Goal: Entertainment & Leisure: Consume media (video, audio)

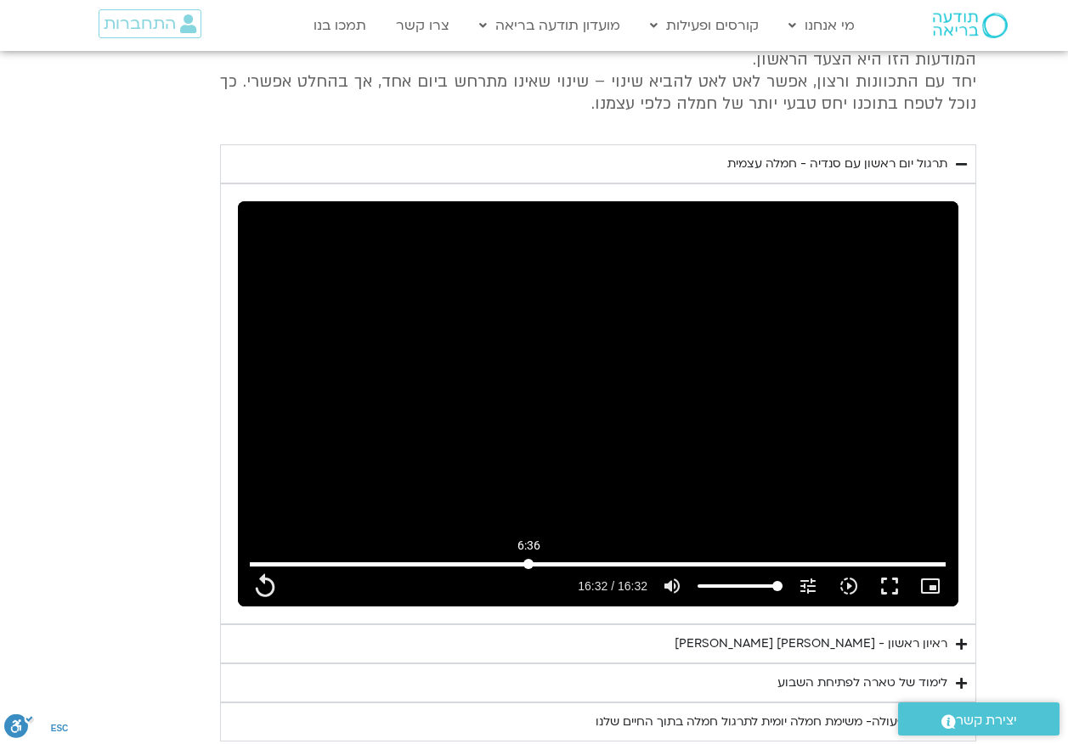
click at [528, 559] on input "Seek" at bounding box center [598, 564] width 696 height 10
click at [533, 234] on div "Skip Ad 6:37 play_arrow 6:36 / 16:32 volume_up Mute tune Resolution Auto 240p s…" at bounding box center [598, 403] width 720 height 405
click at [629, 224] on div "Skip Ad 6:37 pause 6:45 / 16:32 volume_up Mute tune Resolution Auto 240p slow_m…" at bounding box center [598, 403] width 720 height 405
click at [526, 559] on input "Seek" at bounding box center [598, 564] width 696 height 10
click at [582, 226] on div "Skip Ad 6:32 play_arrow 6:32 / 16:32 volume_up Mute tune Resolution Auto 240p s…" at bounding box center [598, 403] width 720 height 405
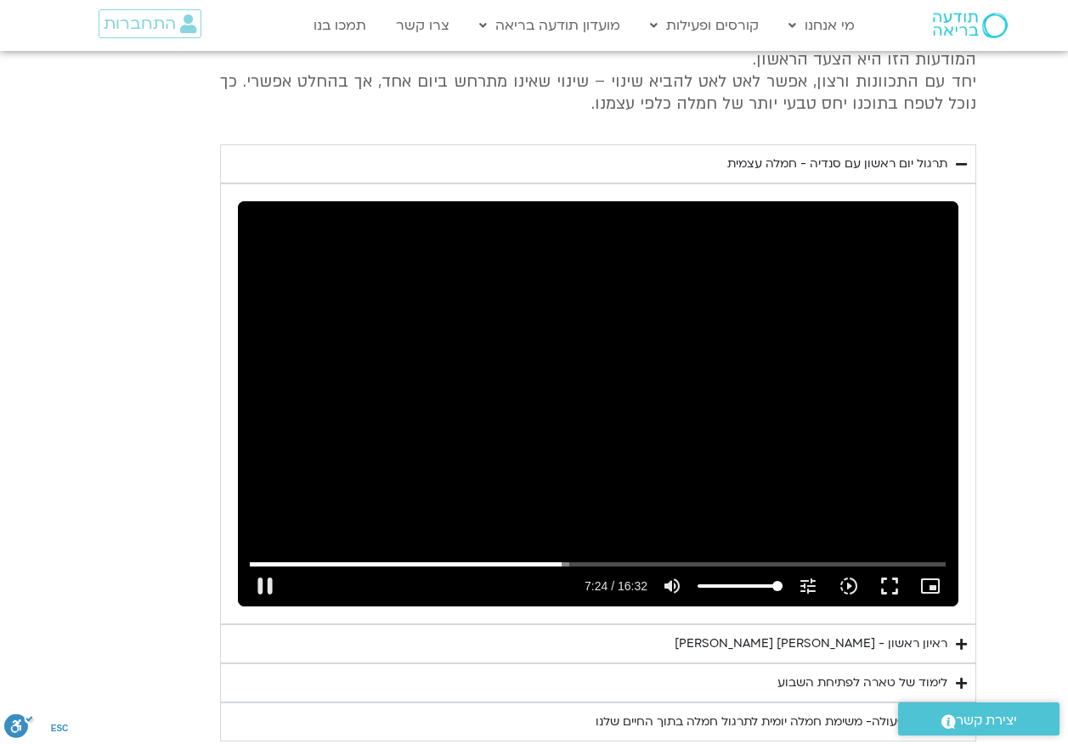
type input "444.352957"
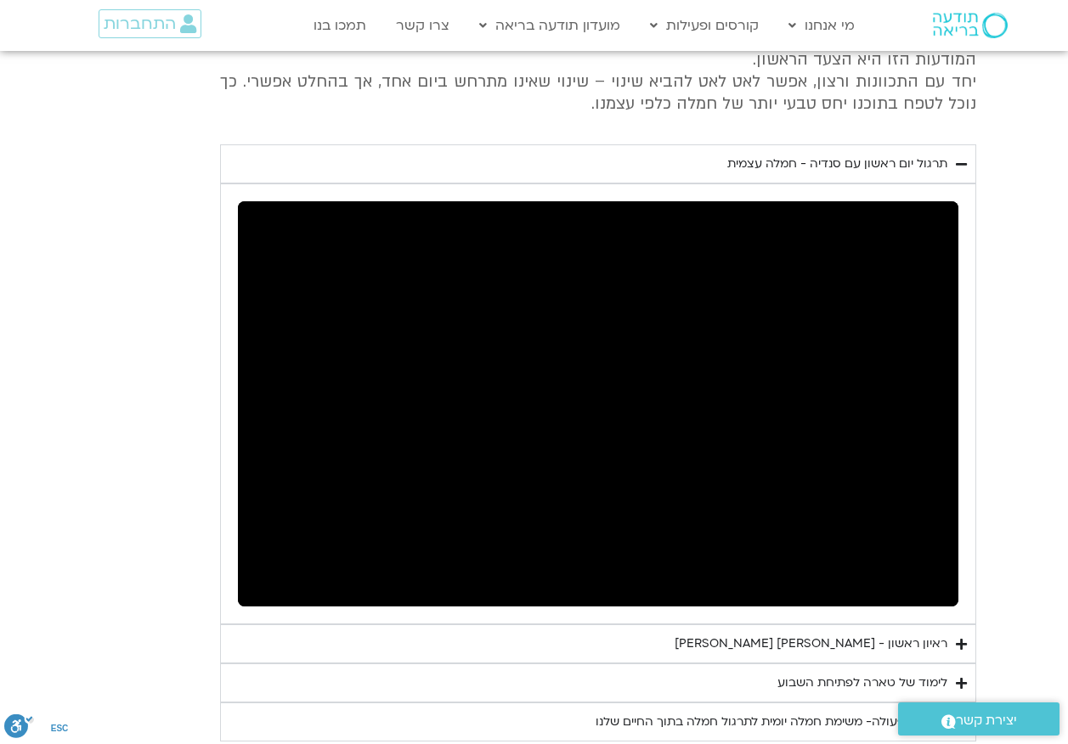
click at [773, 634] on div "ראיון ראשון - [PERSON_NAME] [PERSON_NAME]" at bounding box center [811, 644] width 273 height 20
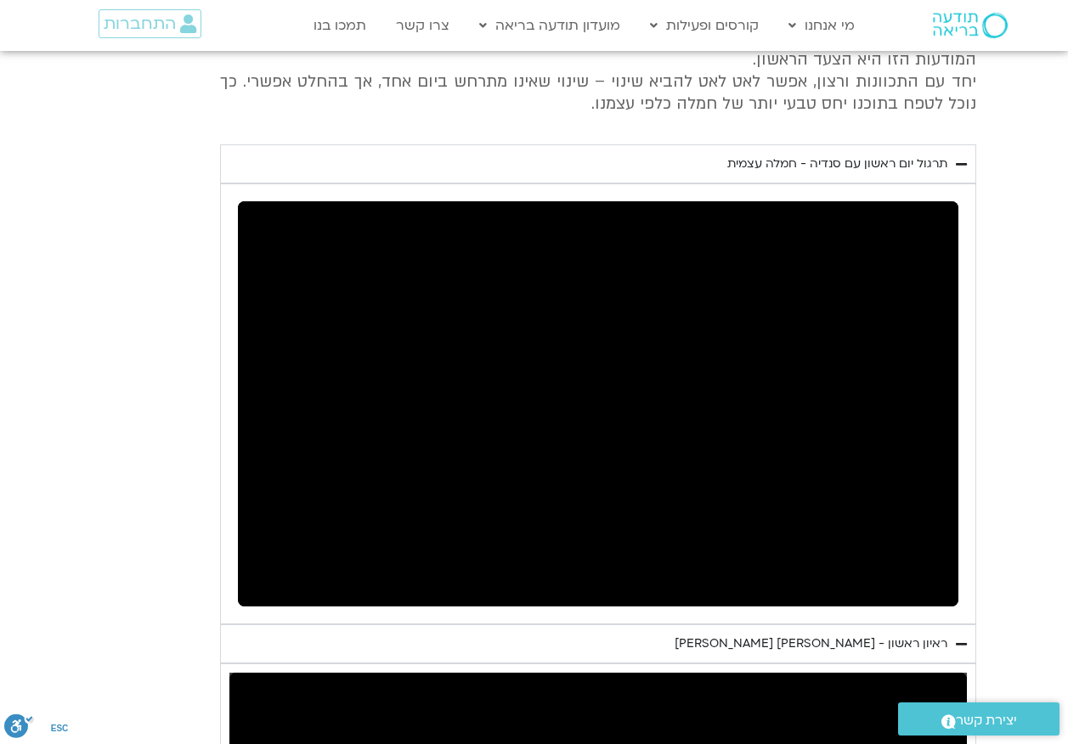
scroll to position [2803, 0]
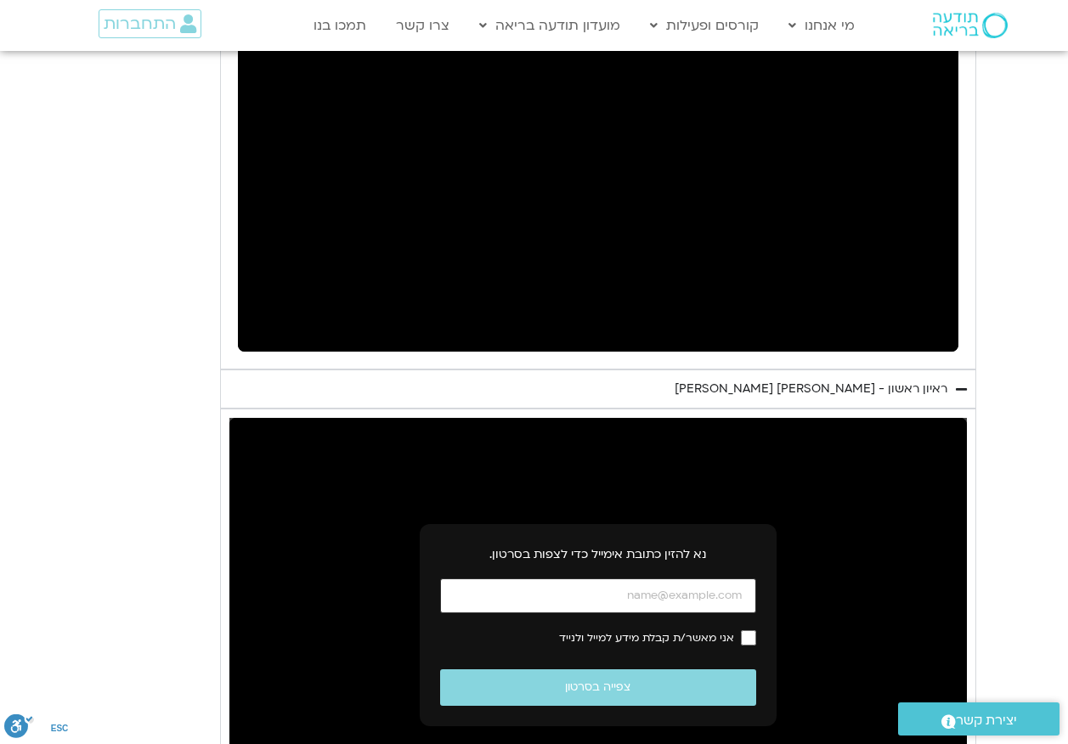
click at [669, 579] on input "כתובת אימייל" at bounding box center [598, 596] width 316 height 35
type input "[EMAIL_ADDRESS][DOMAIN_NAME]"
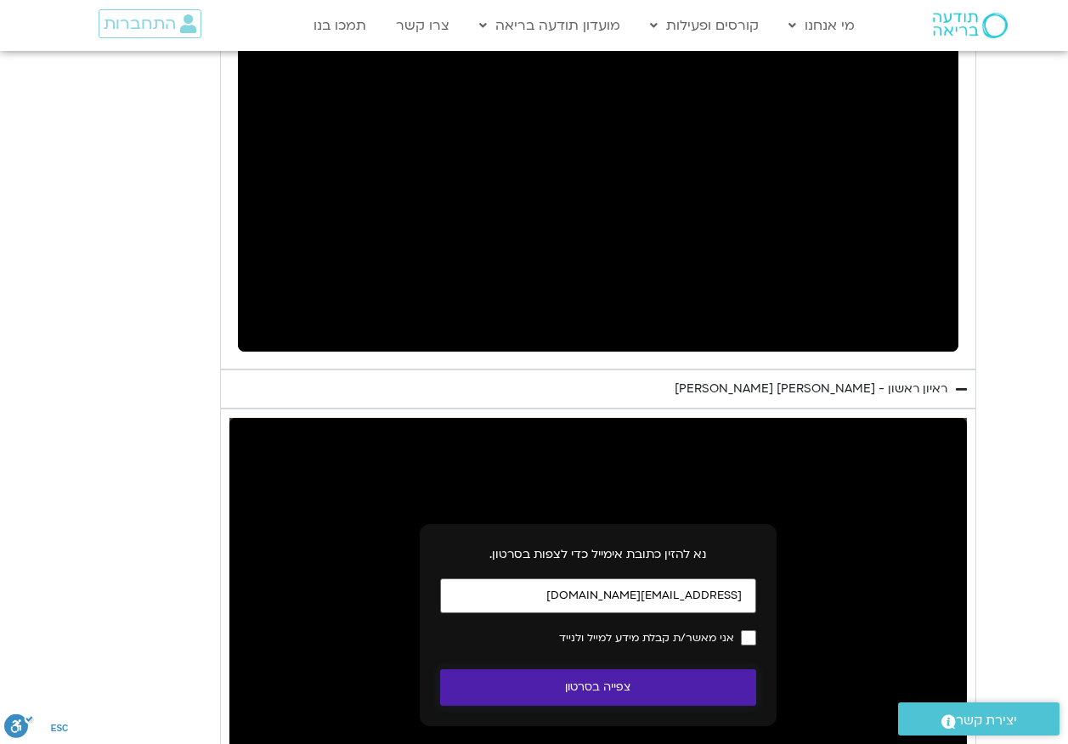
click at [680, 669] on button "צפייה בסרטון" at bounding box center [598, 687] width 316 height 37
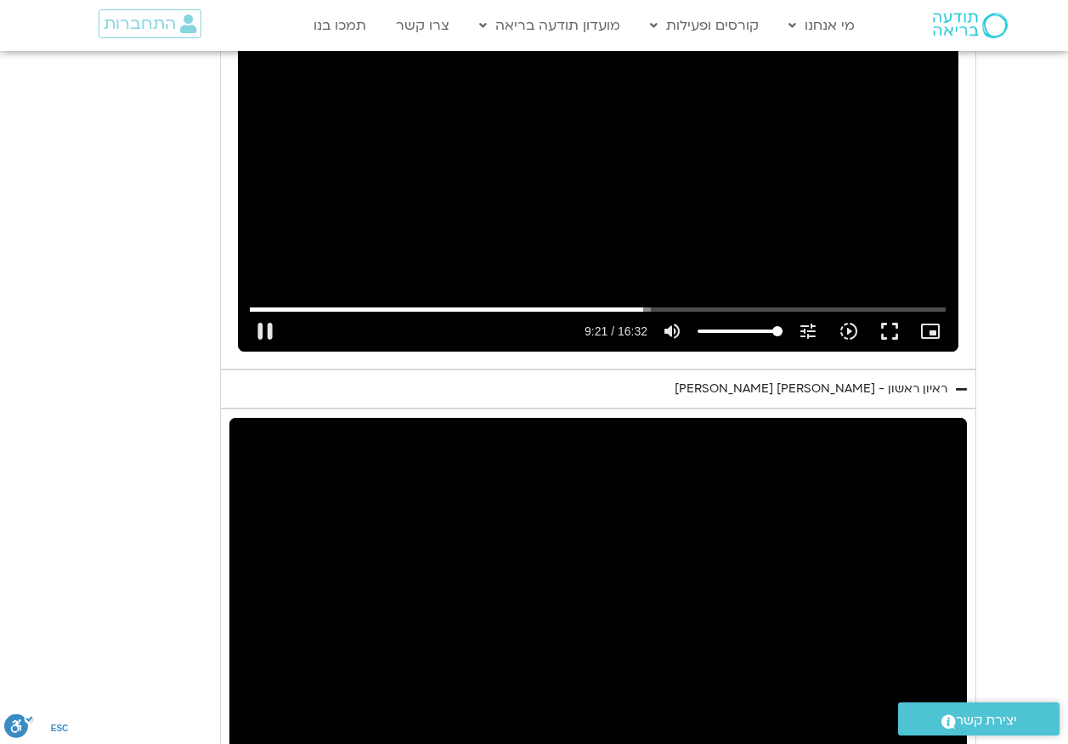
click at [381, 82] on div "Skip Ad 6:32 pause 9:21 / 16:32 volume_up Mute tune Resolution Auto 240p slow_m…" at bounding box center [598, 148] width 720 height 405
type input "561.574536"
click at [447, 470] on div "Skip Ad play_arrow 0:00 / 46:57 volume_up Mute tune Resolution Auto 720p slow_m…" at bounding box center [597, 625] width 737 height 415
click at [408, 466] on div "Skip Ad pause 8:24 / 46:57 volume_up Mute tune Resolution Auto 720p slow_motion…" at bounding box center [597, 625] width 737 height 415
click at [545, 512] on div "Skip Ad 23:00 play_arrow 8:24 / 46:57 volume_up Mute tune Resolution Auto 720p …" at bounding box center [597, 625] width 737 height 415
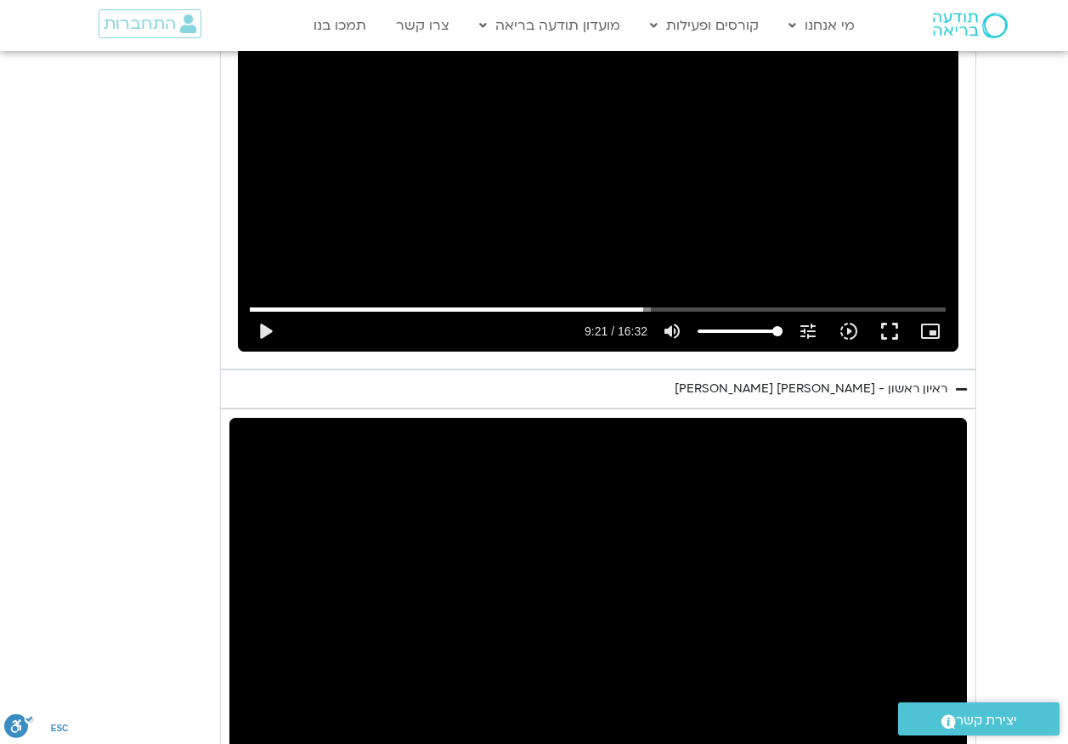
scroll to position [2888, 0]
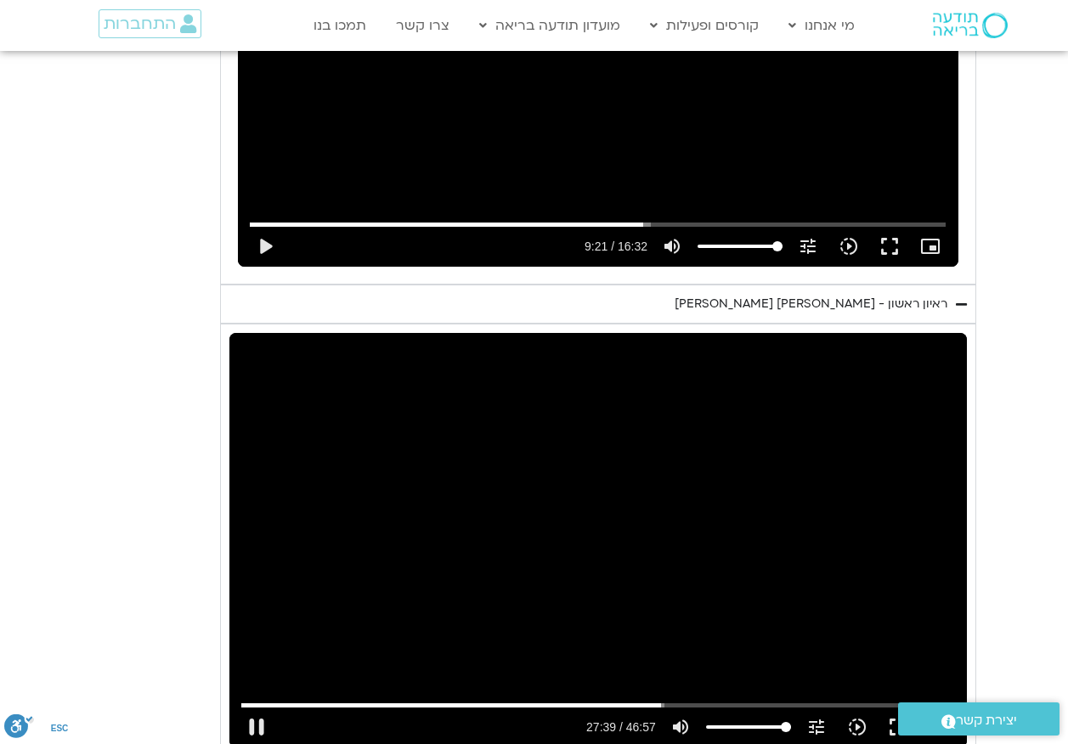
click at [483, 348] on div "Skip Ad 22:12 pause 27:39 / 46:57 volume_up Mute tune Resolution Auto 720p slow…" at bounding box center [597, 540] width 737 height 415
click at [488, 398] on div "Skip Ad 22:12 play_arrow 27:39 / 46:57 volume_up Mute tune Resolution Auto 720p…" at bounding box center [597, 540] width 737 height 415
click at [586, 333] on div "Skip Ad 22:12 pause 36:44 / 46:57 volume_up Mute tune Resolution Auto 720p slow…" at bounding box center [597, 540] width 737 height 415
type input "2204.377922"
